Goal: Contribute content: Contribute content

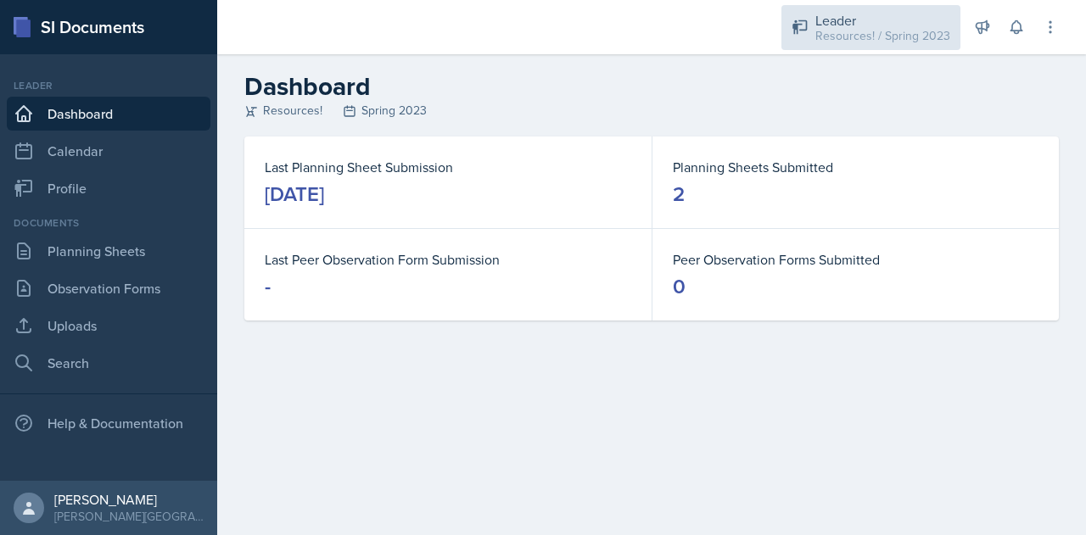
click at [853, 29] on div "Resources! / Spring 2023" at bounding box center [882, 36] width 135 height 18
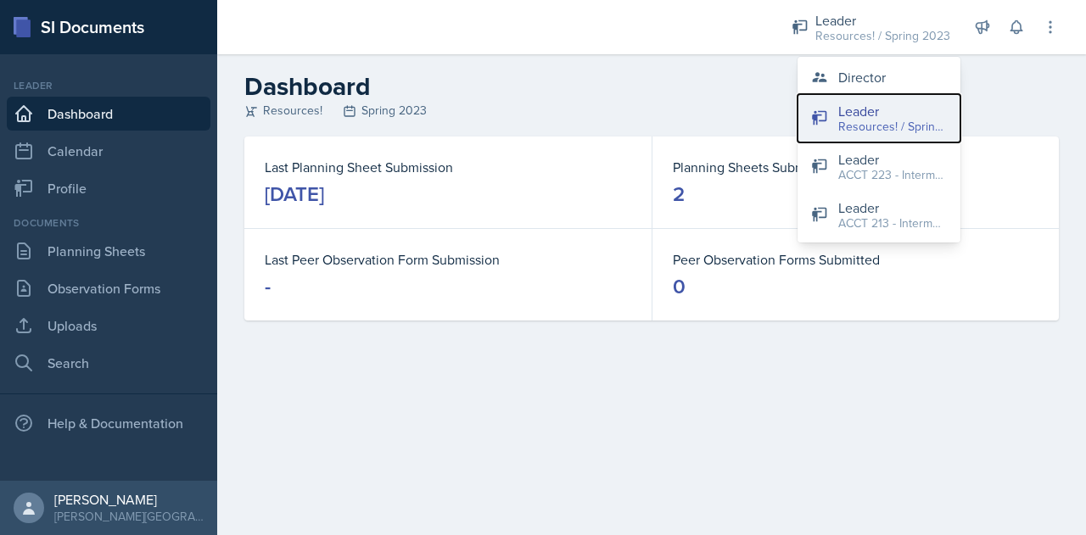
click at [862, 121] on div "Resources! / Spring 2023" at bounding box center [892, 127] width 109 height 18
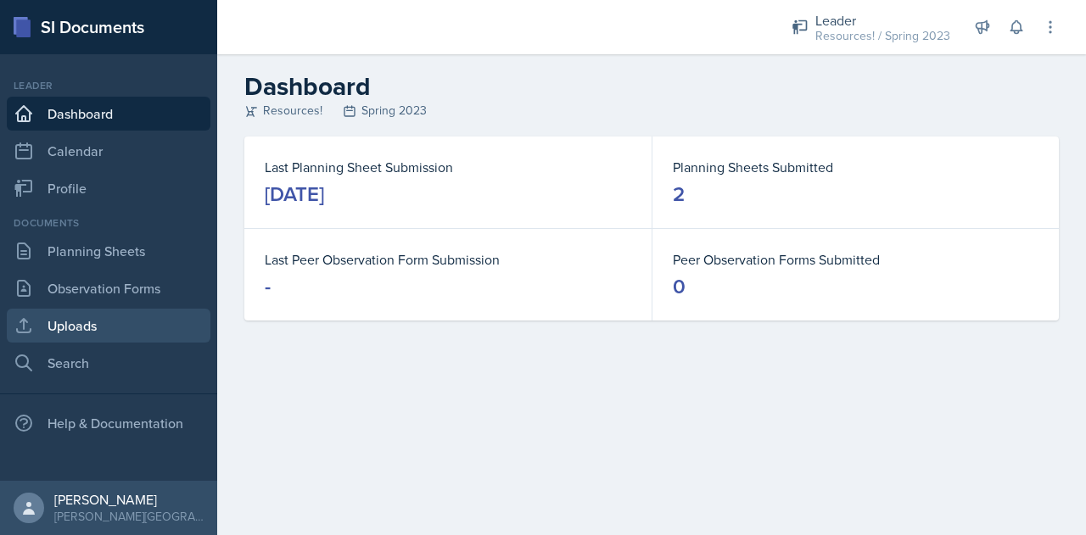
click at [64, 332] on link "Uploads" at bounding box center [109, 326] width 204 height 34
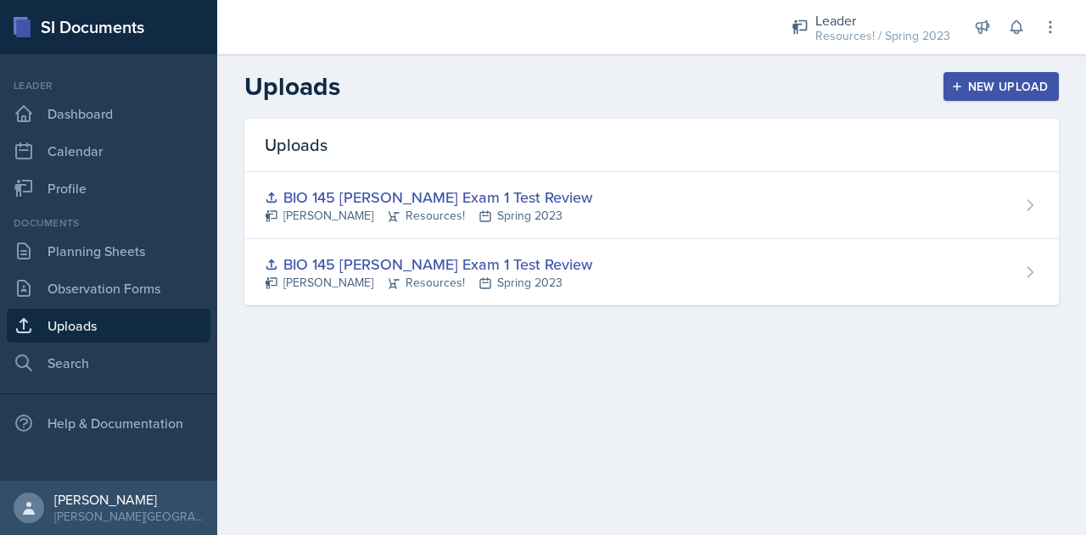
click at [989, 86] on div "New Upload" at bounding box center [1001, 87] width 94 height 14
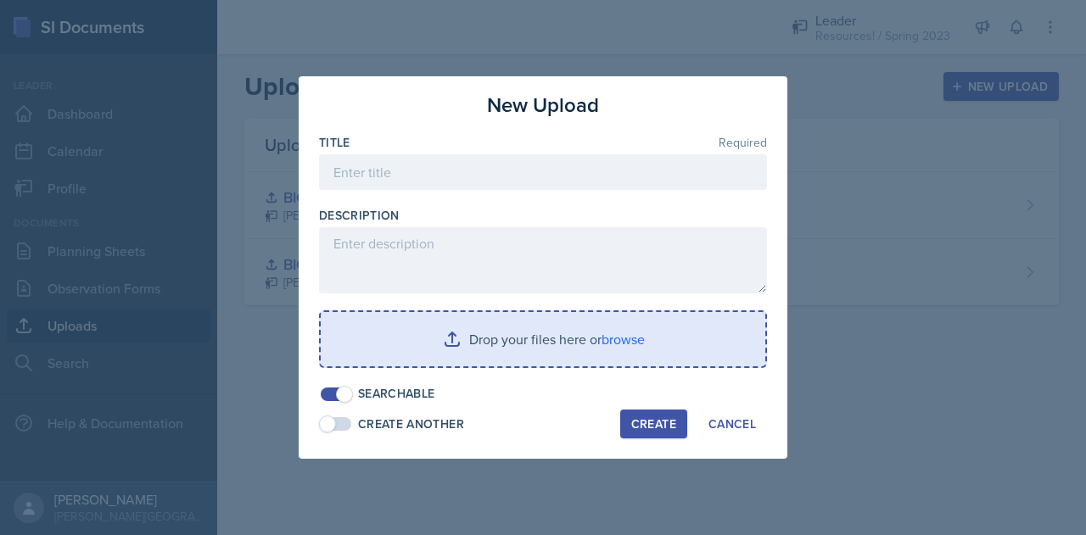
click at [534, 338] on input "file" at bounding box center [543, 339] width 444 height 54
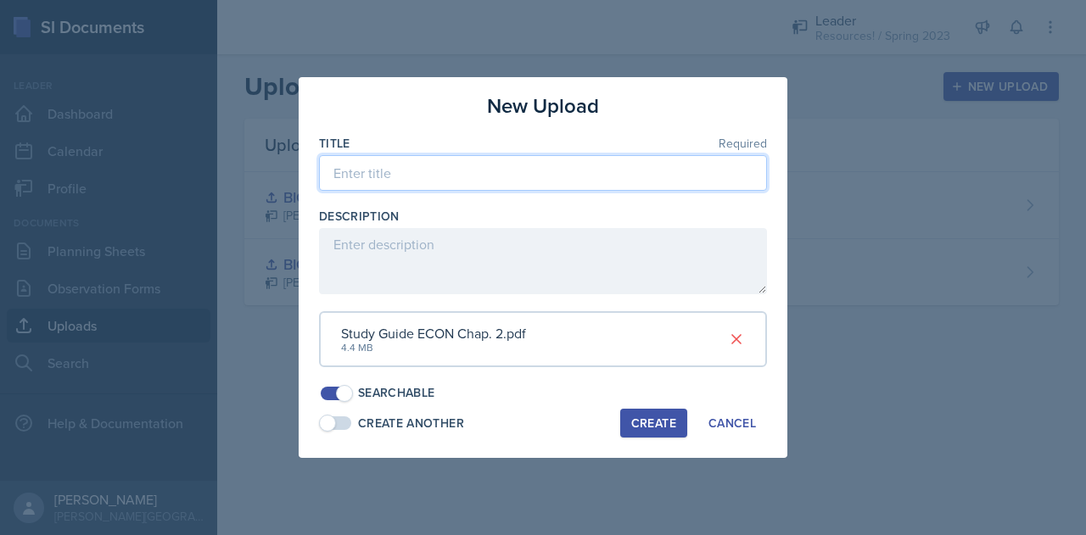
click at [414, 175] on input at bounding box center [543, 173] width 448 height 36
click at [328, 176] on input "Microeconomics" at bounding box center [543, 173] width 448 height 36
click at [526, 176] on input "ECON 221 - Microeconomics" at bounding box center [543, 173] width 448 height 36
click at [516, 179] on input "ECON 221 - Microeconomics" at bounding box center [543, 173] width 448 height 36
type input "ECON 221 - Microeconomics Chapter 2 Study Guide"
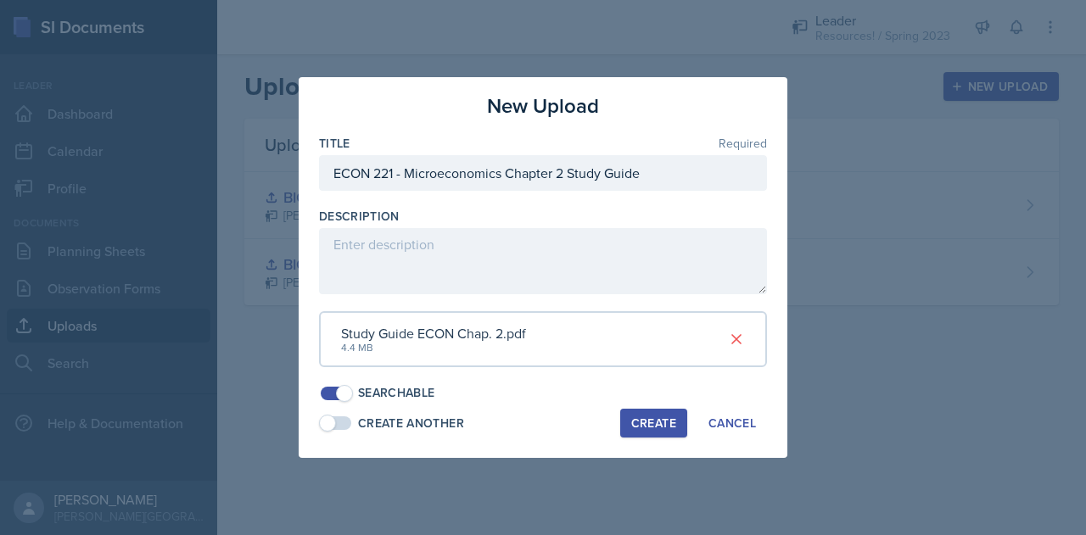
click at [642, 421] on div "Create" at bounding box center [653, 423] width 45 height 14
